Goal: Navigation & Orientation: Find specific page/section

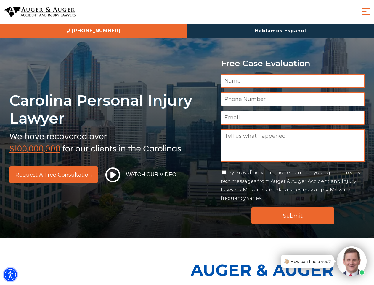
click at [10, 274] on img "Accessibility Menu" at bounding box center [10, 274] width 13 height 13
